Goal: Check status: Check status

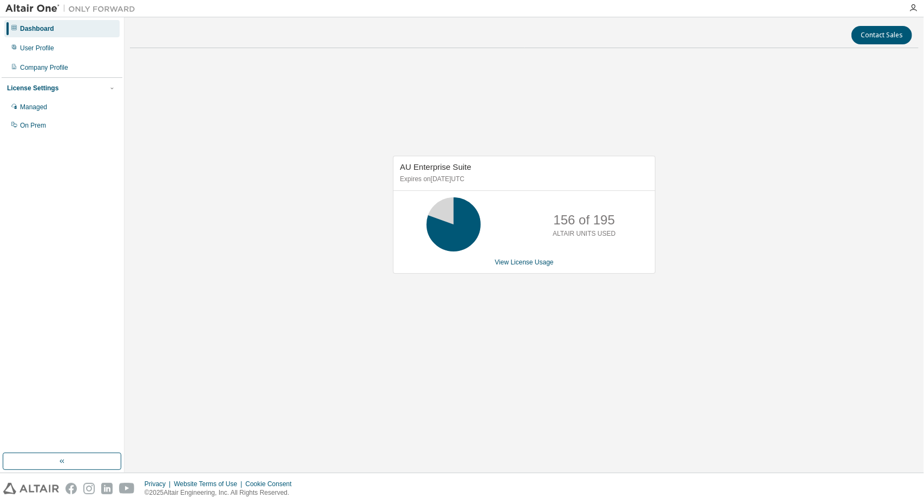
click at [574, 376] on div "AU Enterprise Suite Expires on [DATE] UTC 156 of 195 ALTAIR UNITS USED View Lic…" at bounding box center [524, 221] width 789 height 328
